Goal: Information Seeking & Learning: Learn about a topic

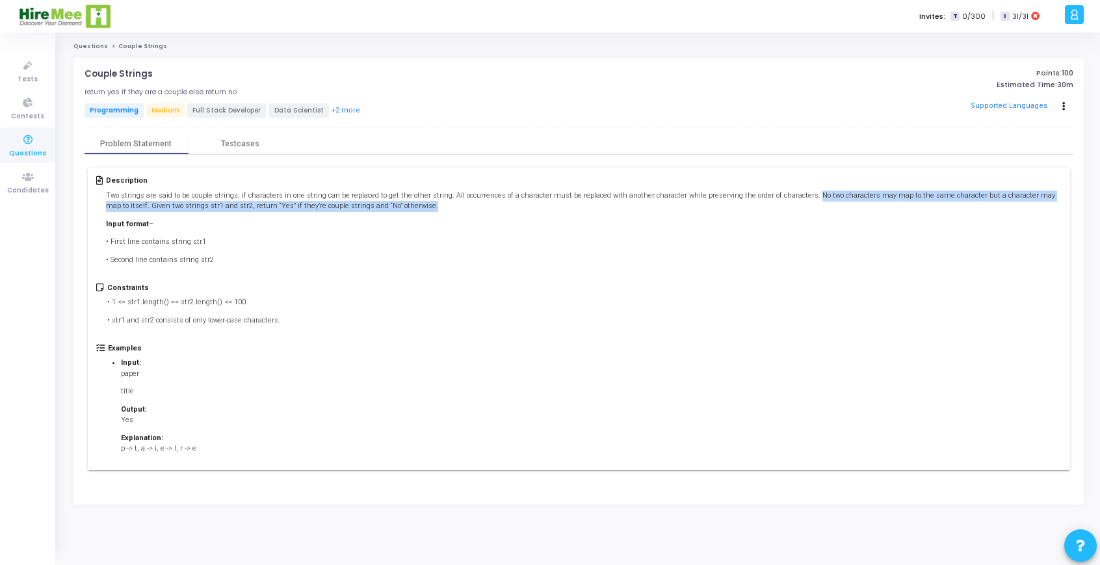
drag, startPoint x: 787, startPoint y: 196, endPoint x: 796, endPoint y: 206, distance: 12.9
click at [796, 206] on p "Two strings are said to be couple strings, if characters in one string can be r…" at bounding box center [583, 201] width 955 height 21
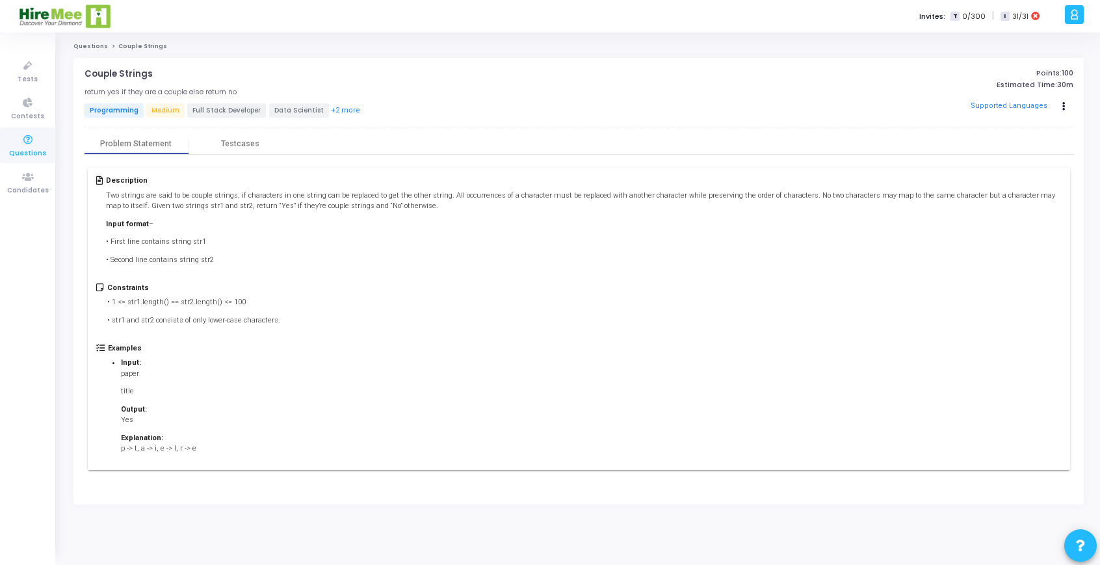
click at [797, 240] on p "• First line contains string str1" at bounding box center [583, 242] width 955 height 11
click at [24, 137] on icon at bounding box center [27, 140] width 27 height 16
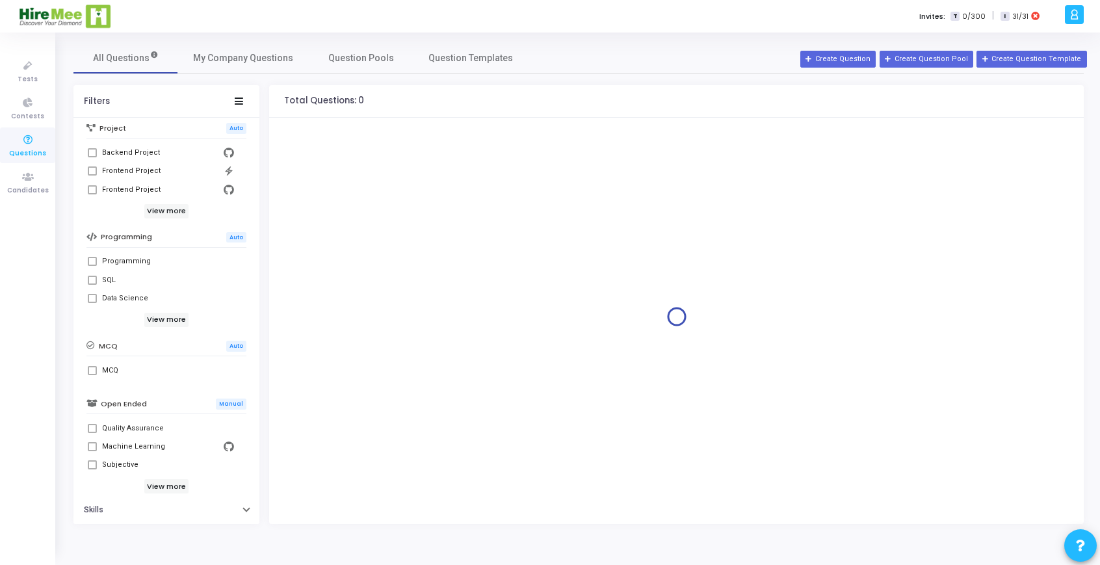
scroll to position [191, 0]
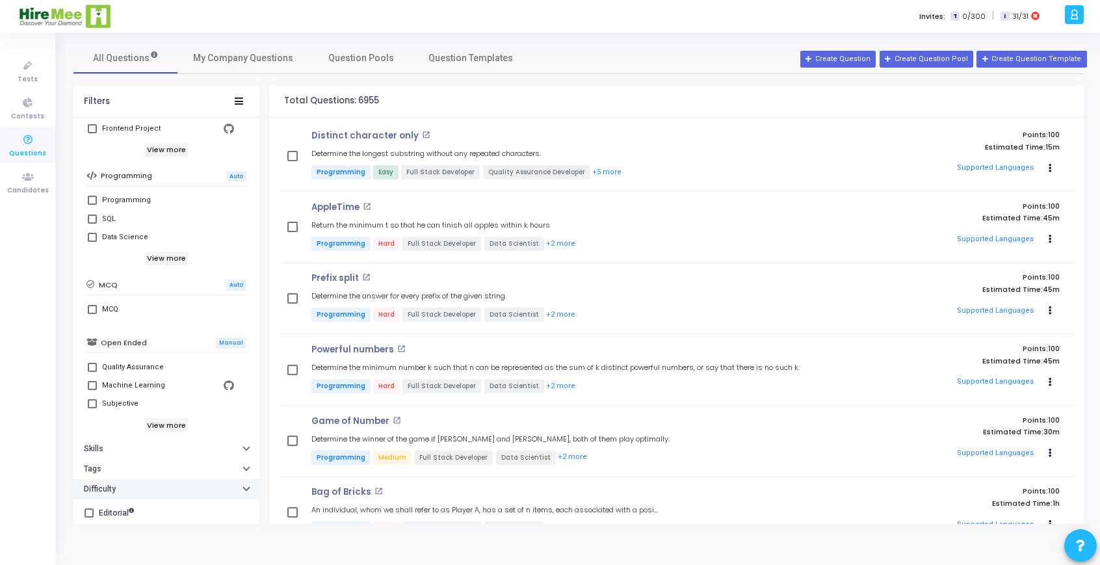
click at [244, 486] on icon "button" at bounding box center [246, 487] width 5 height 3
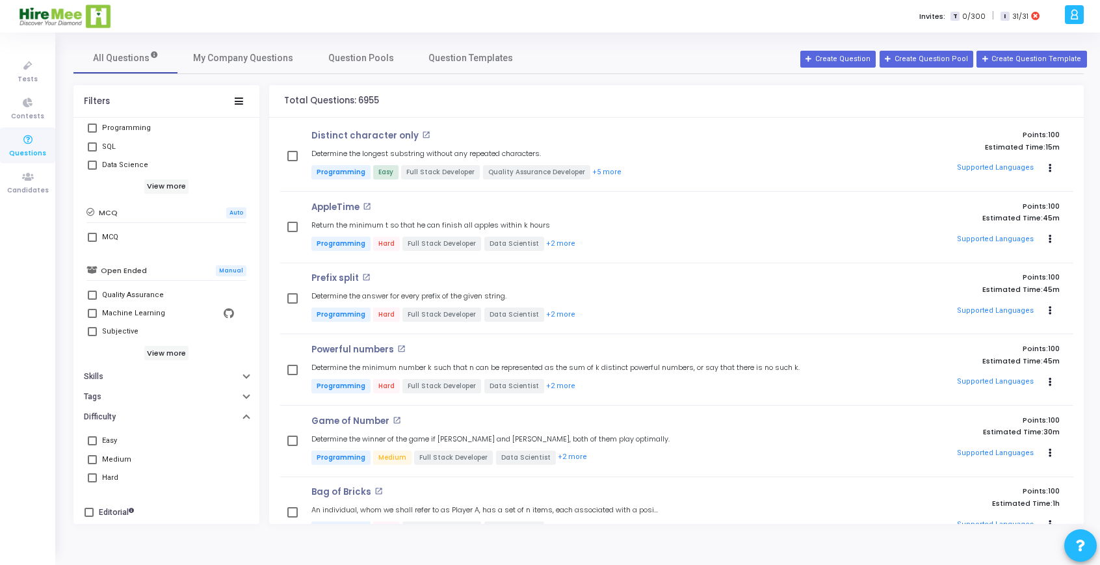
click at [94, 440] on span at bounding box center [92, 440] width 9 height 9
click at [92, 445] on input "Easy" at bounding box center [92, 445] width 1 height 1
checkbox input "true"
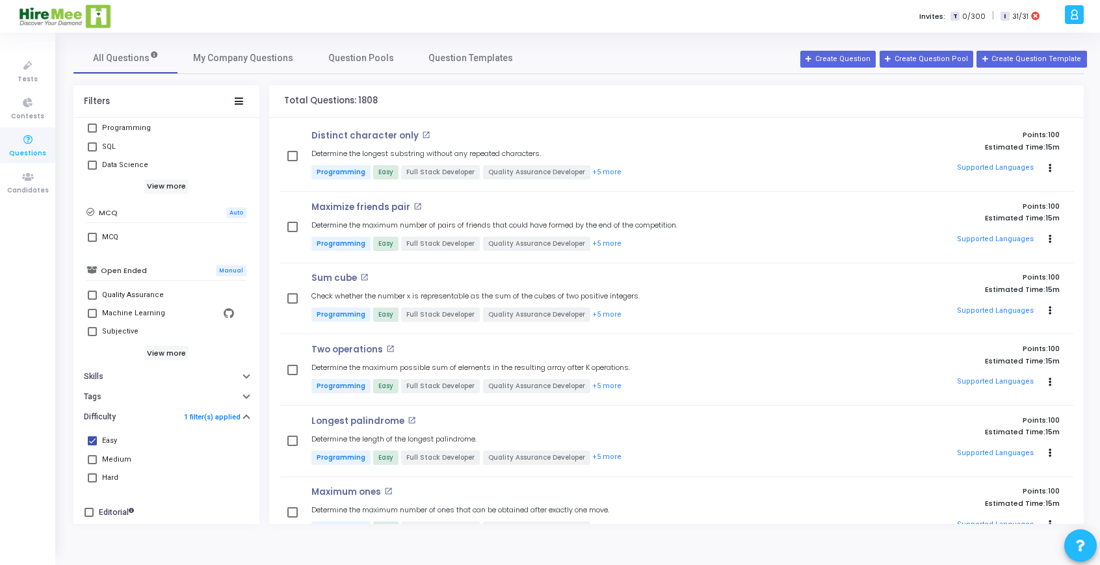
scroll to position [3, 0]
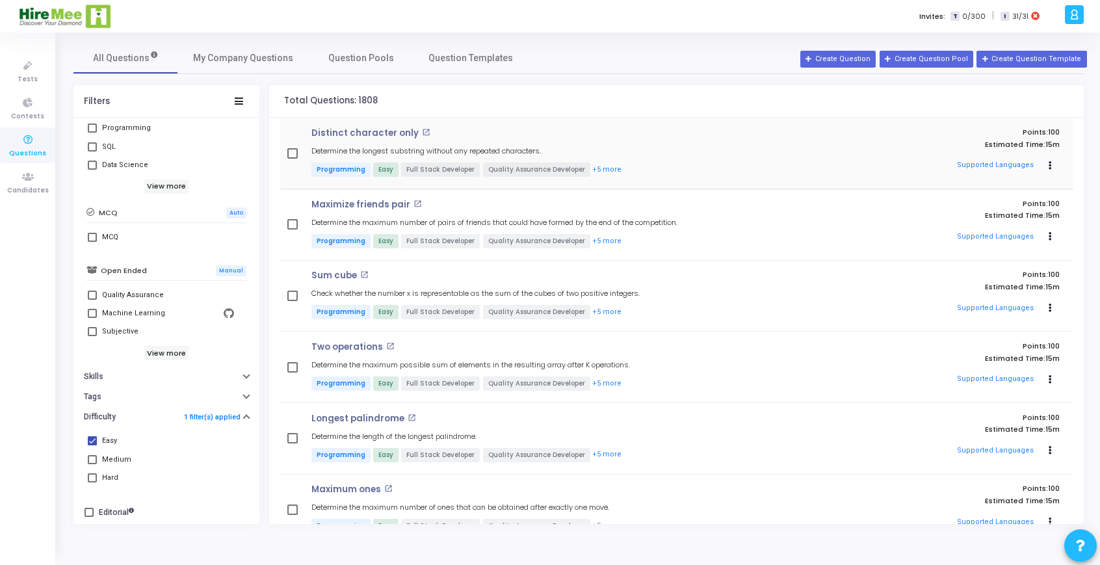
click at [345, 145] on div "Distinct character only open_in_new Determine the longest substring without any…" at bounding box center [559, 153] width 508 height 51
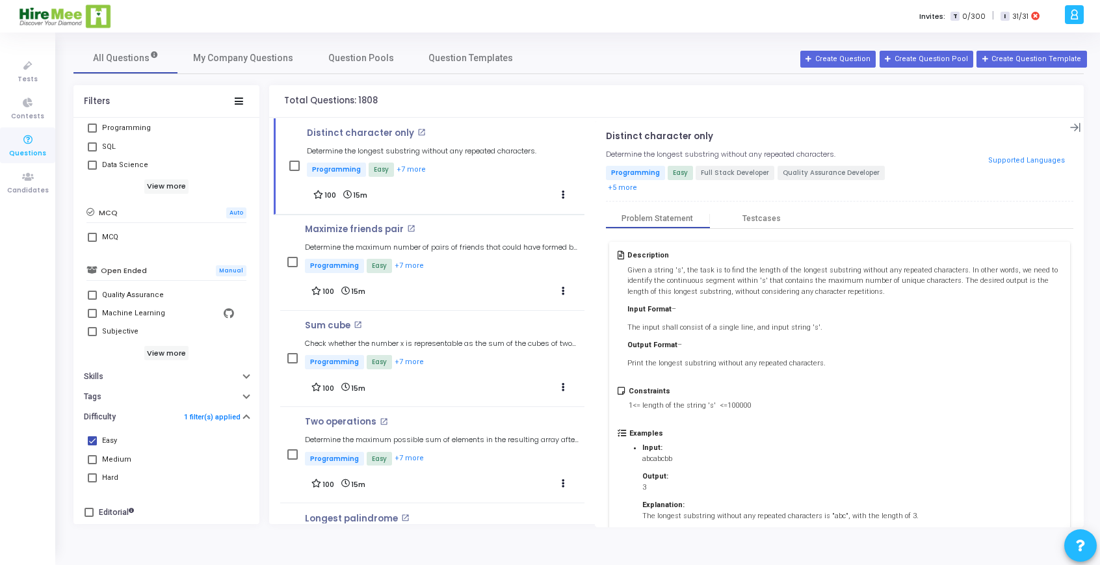
click at [720, 171] on span "Full Stack Developer" at bounding box center [735, 173] width 79 height 14
click at [734, 168] on span "Full Stack Developer" at bounding box center [735, 173] width 79 height 14
click at [754, 209] on div "Testcases" at bounding box center [762, 219] width 104 height 20
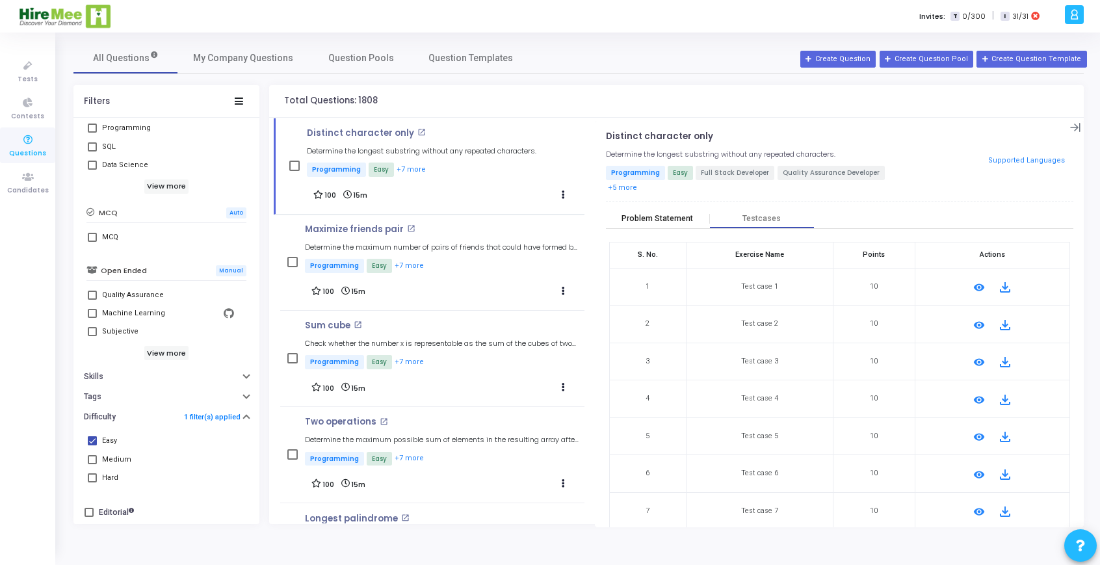
click at [648, 214] on div "Problem Statement" at bounding box center [658, 219] width 72 height 10
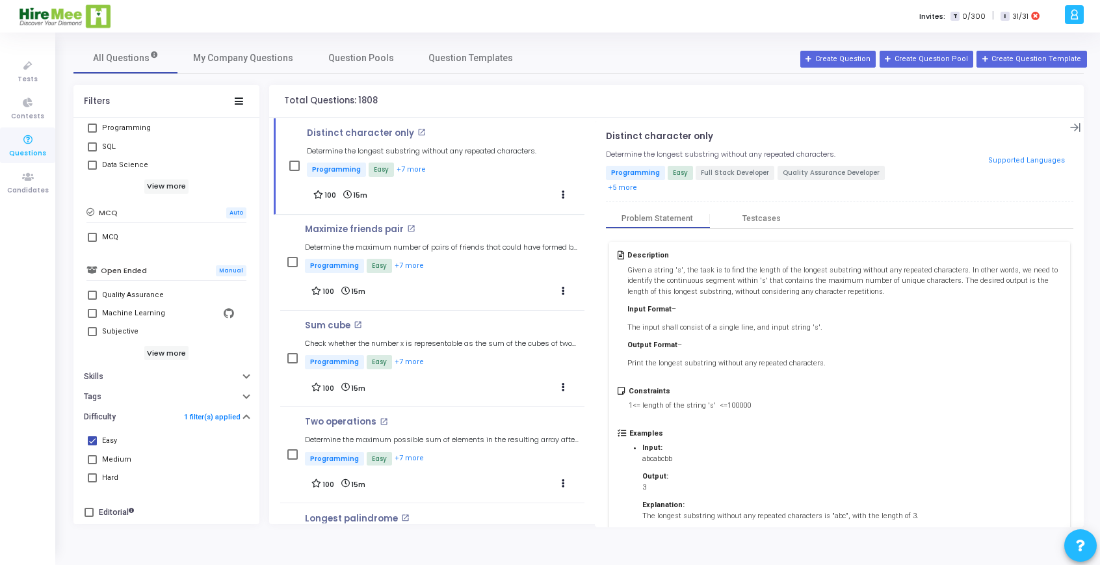
click at [678, 174] on span "Easy" at bounding box center [680, 173] width 25 height 14
click at [727, 175] on span "Full Stack Developer" at bounding box center [735, 173] width 79 height 14
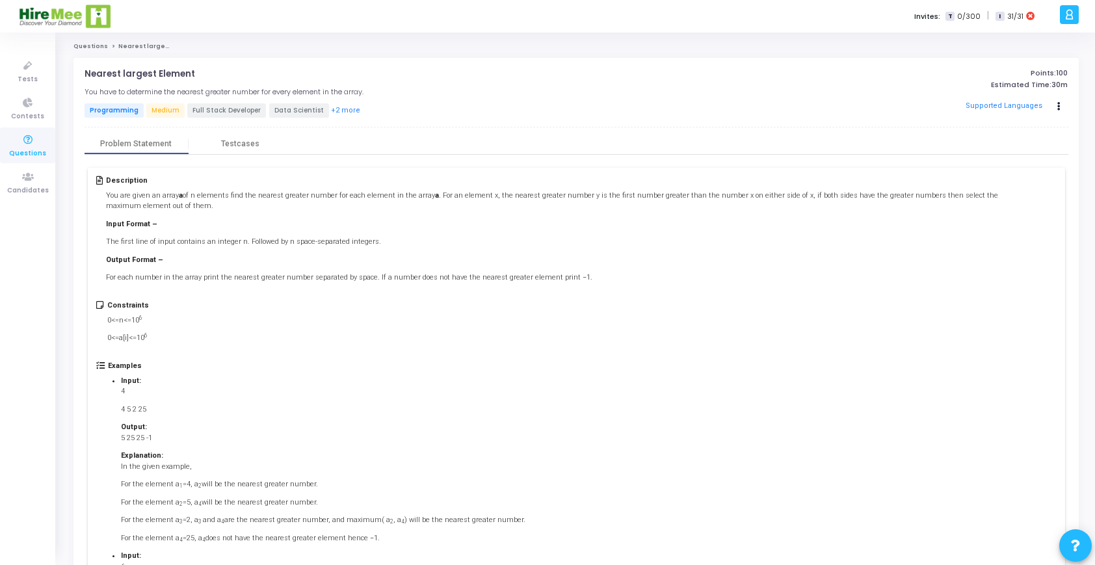
click at [27, 142] on icon at bounding box center [27, 140] width 27 height 16
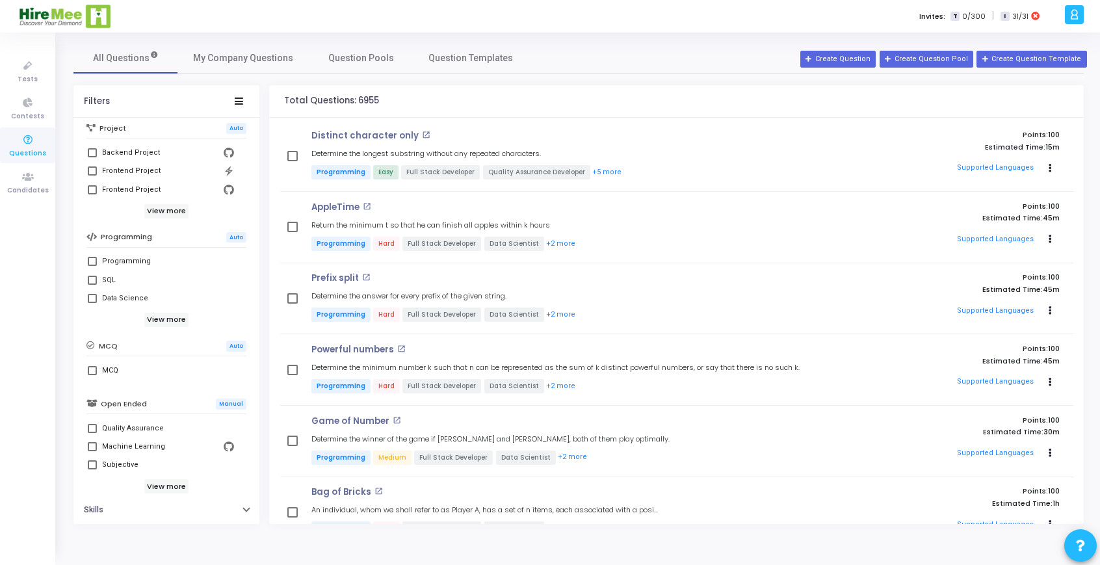
scroll to position [191, 0]
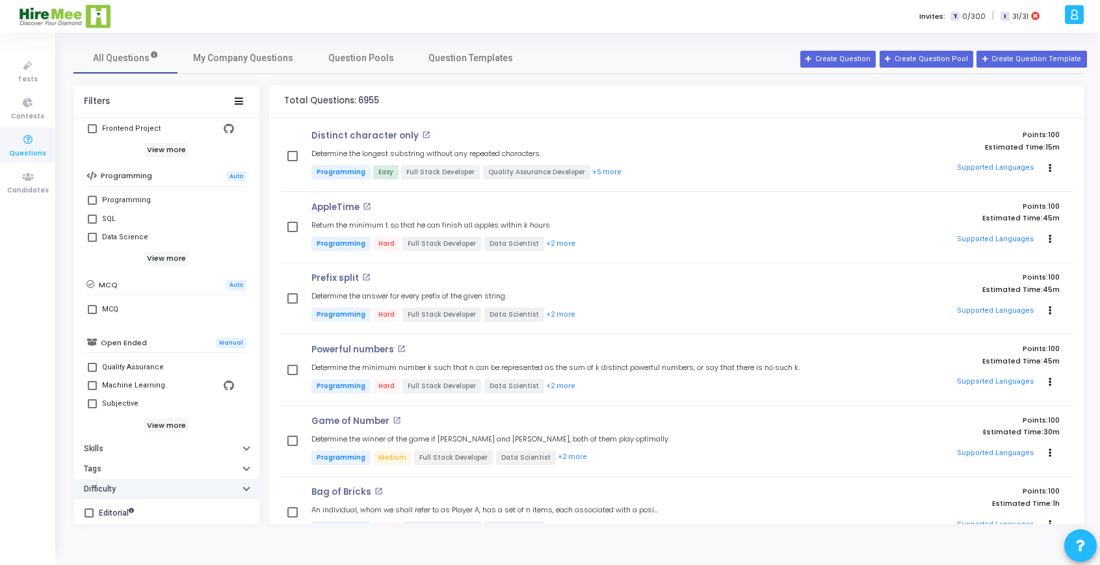
click at [245, 488] on button "Difficulty" at bounding box center [166, 489] width 186 height 20
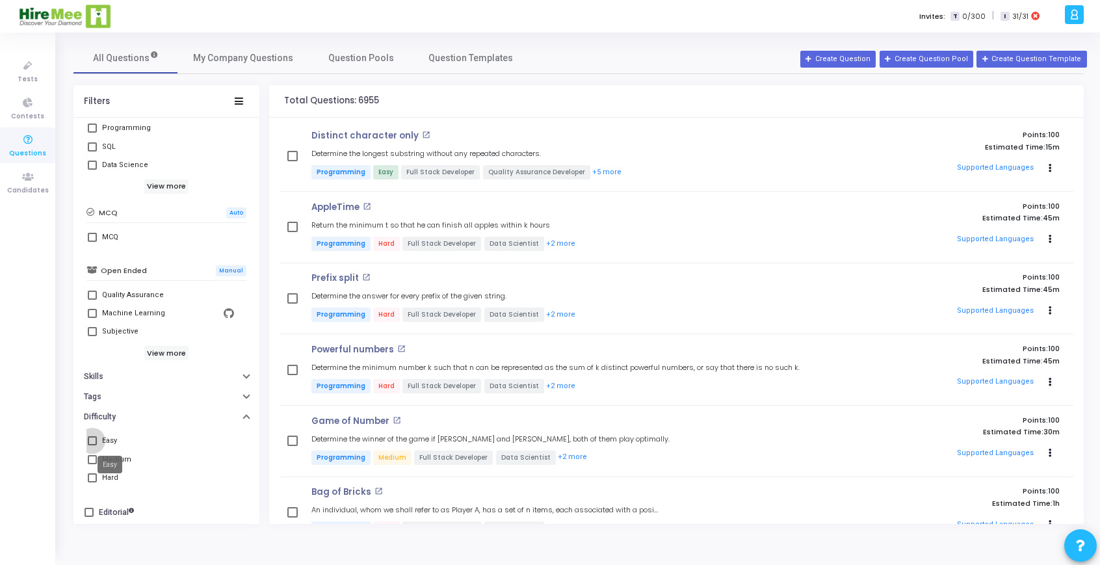
click at [113, 439] on div "Easy" at bounding box center [109, 441] width 15 height 16
click at [92, 445] on input "Easy" at bounding box center [92, 445] width 1 height 1
checkbox input "true"
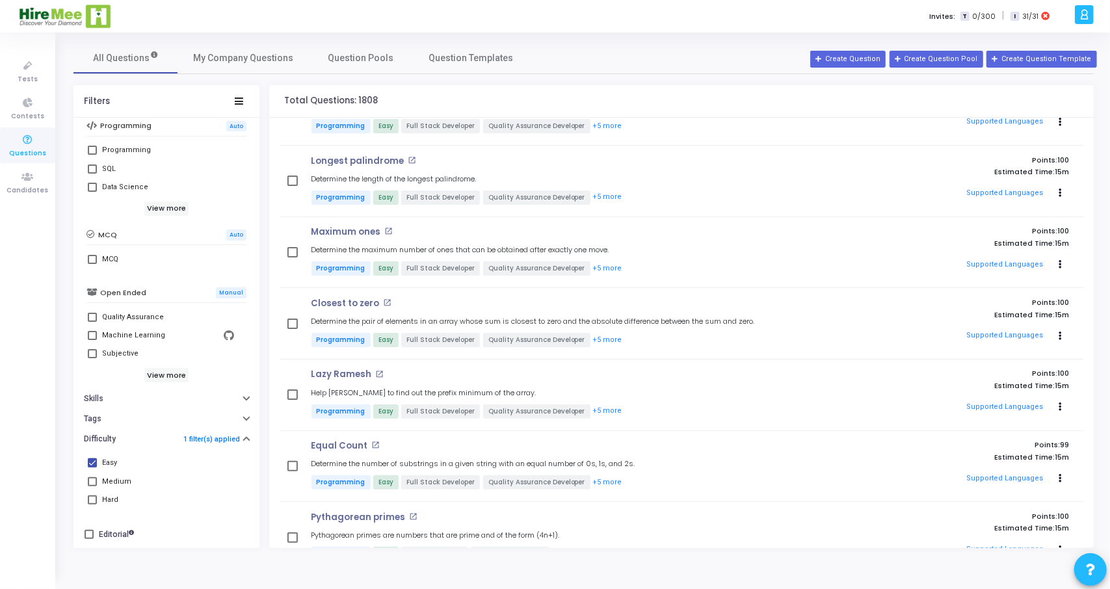
scroll to position [239, 0]
